Goal: Task Accomplishment & Management: Manage account settings

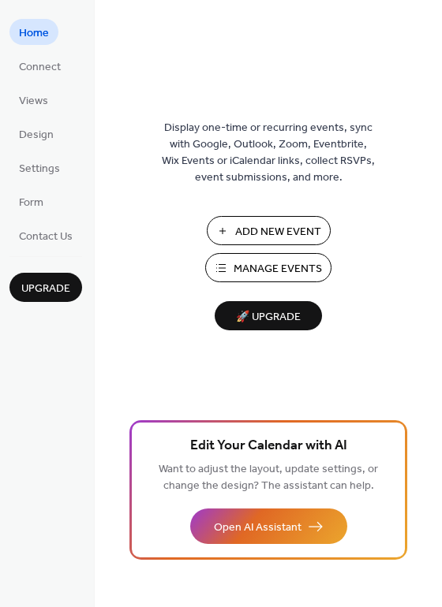
click at [275, 271] on span "Manage Events" at bounding box center [277, 269] width 88 height 17
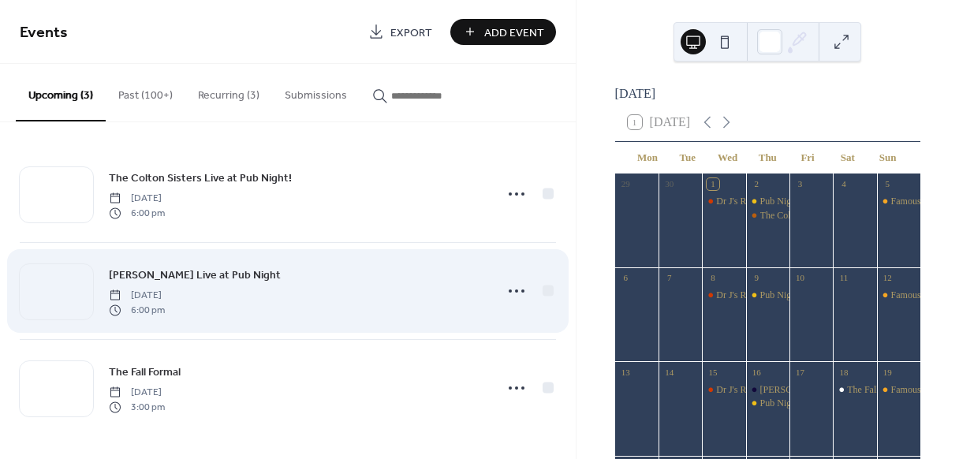
scroll to position [1, 0]
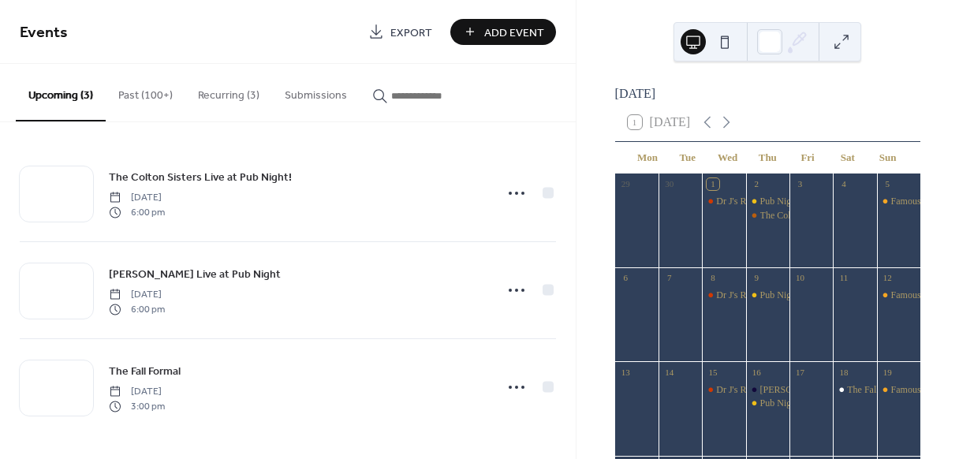
click at [155, 94] on button "Past (100+)" at bounding box center [146, 92] width 80 height 56
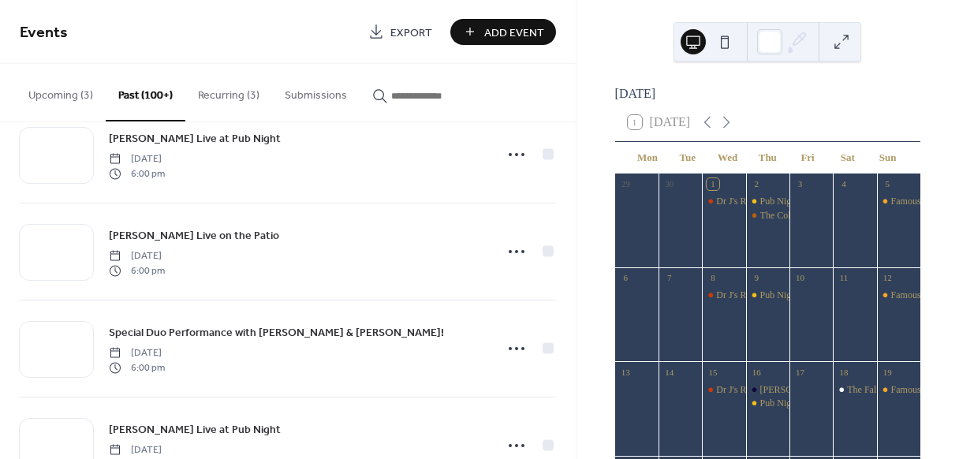
scroll to position [1884, 0]
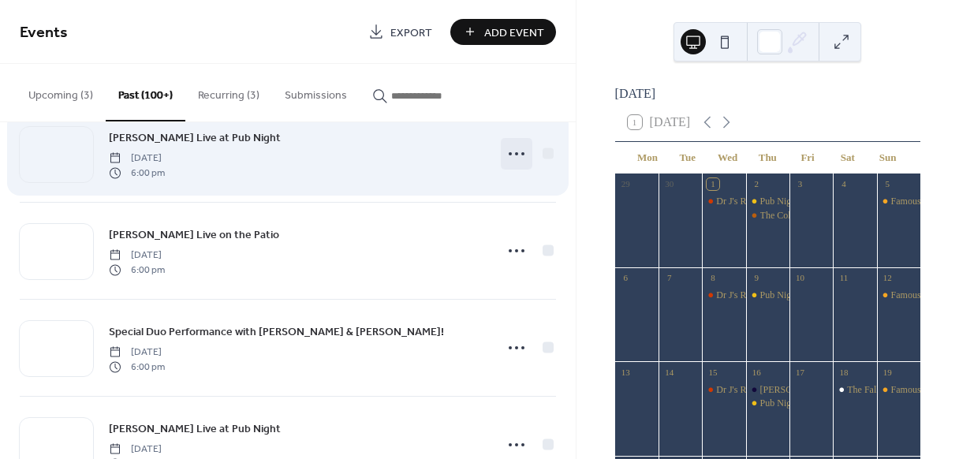
click at [515, 151] on icon at bounding box center [516, 153] width 25 height 25
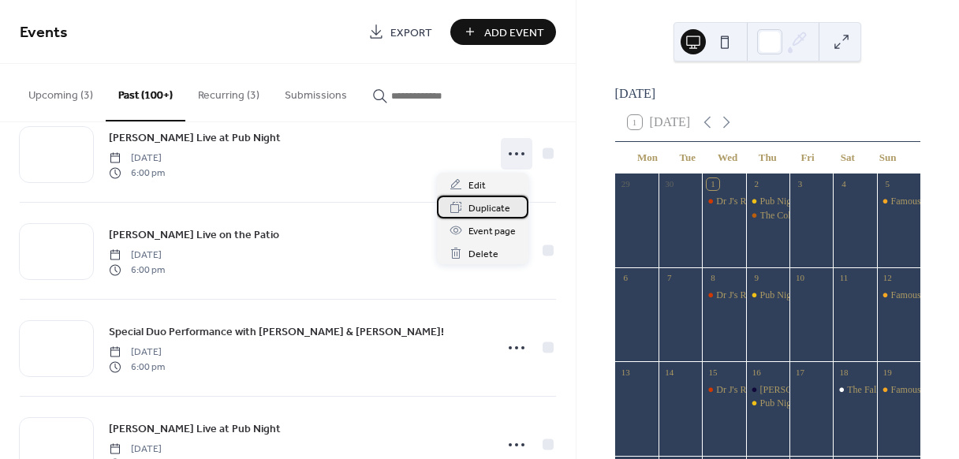
click at [492, 209] on span "Duplicate" at bounding box center [490, 208] width 42 height 17
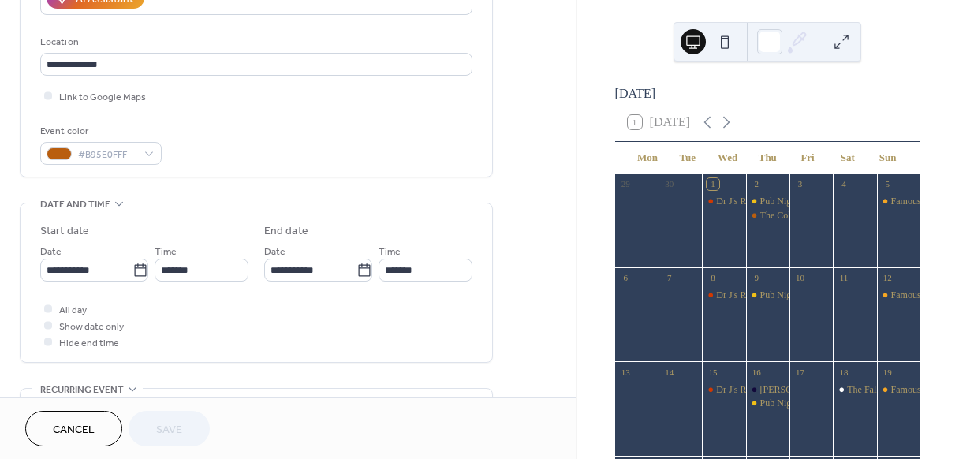
scroll to position [312, 0]
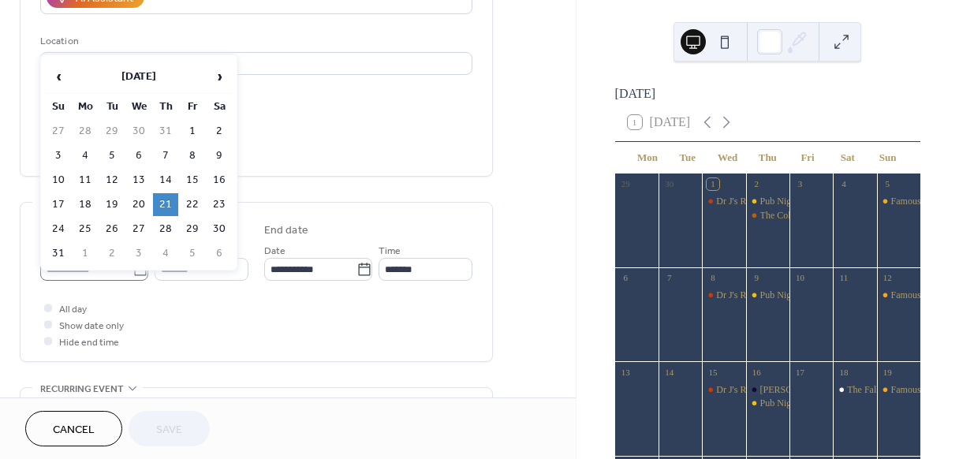
click at [140, 270] on icon at bounding box center [141, 270] width 16 height 16
click at [133, 270] on input "**********" at bounding box center [86, 269] width 92 height 23
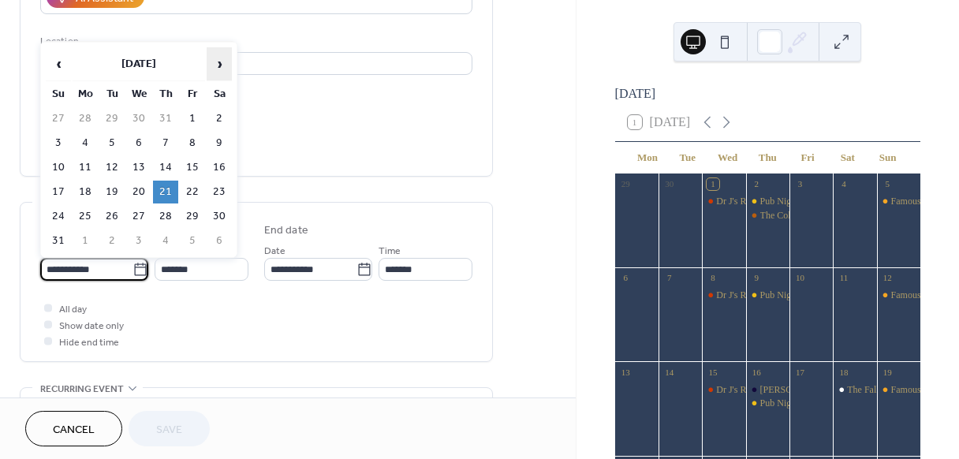
click at [218, 58] on span "›" at bounding box center [219, 64] width 24 height 32
click at [167, 213] on td "30" at bounding box center [165, 216] width 25 height 23
type input "**********"
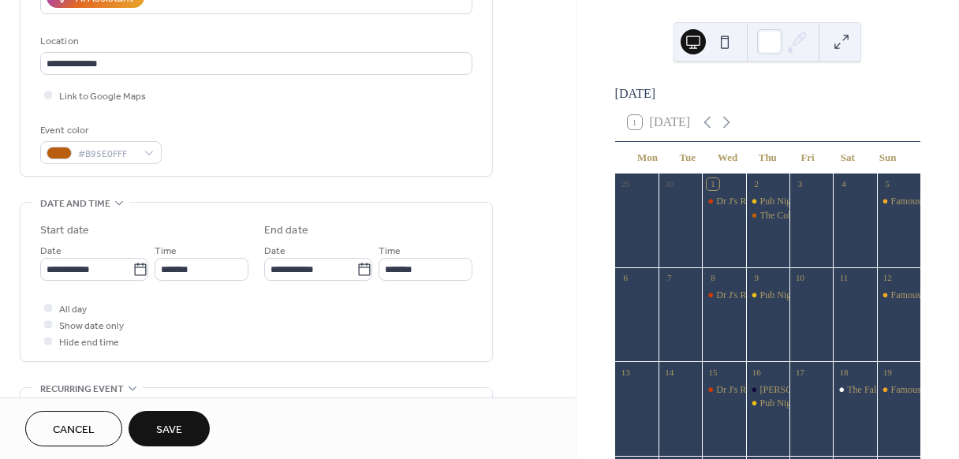
click at [181, 426] on span "Save" at bounding box center [169, 430] width 26 height 17
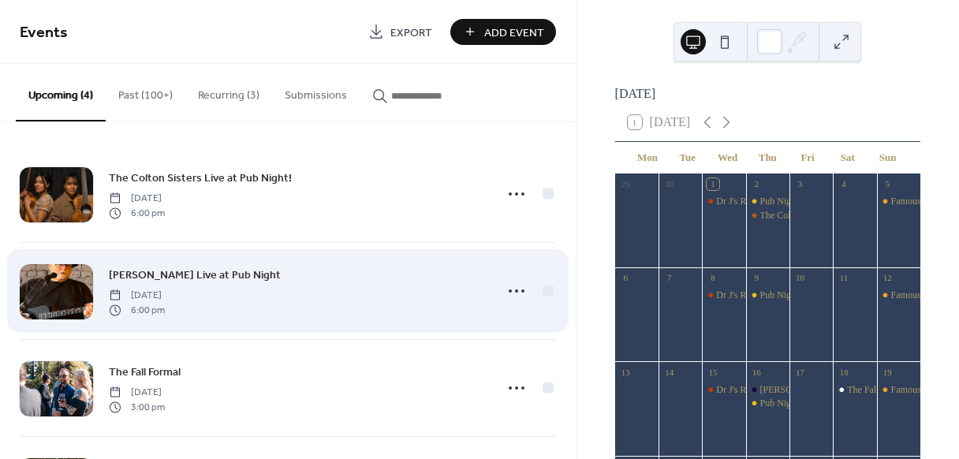
scroll to position [98, 0]
